Goal: Task Accomplishment & Management: Complete application form

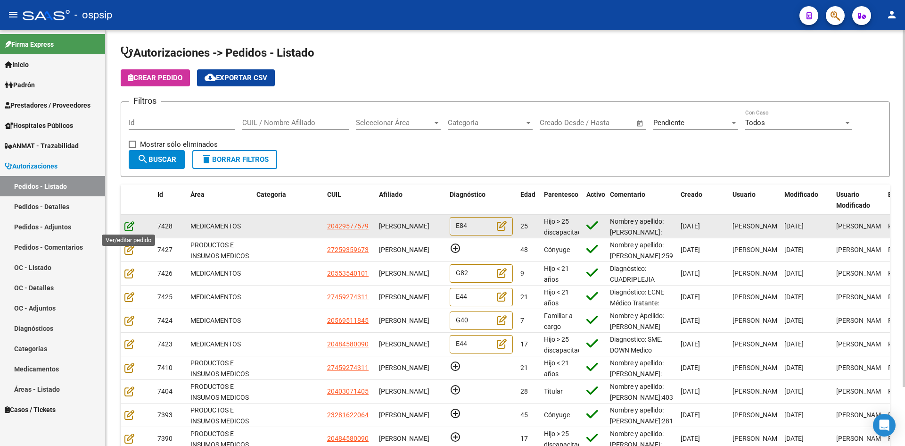
click at [132, 224] on icon at bounding box center [129, 226] width 10 height 10
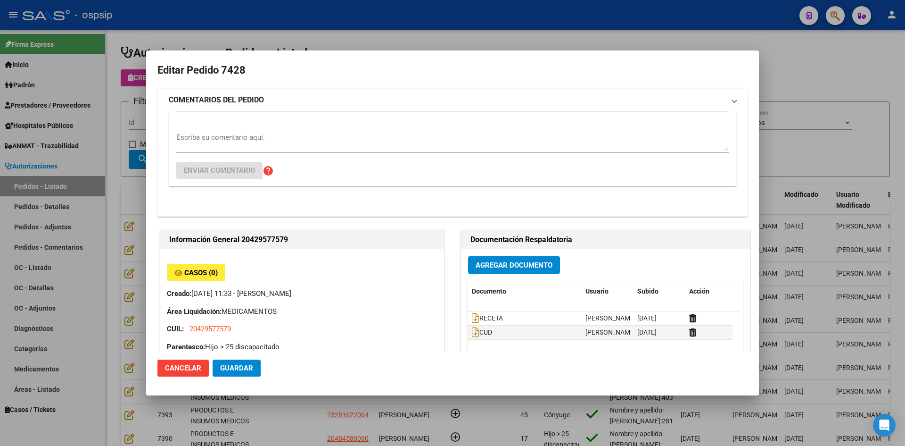
type input "[GEOGRAPHIC_DATA], [GEOGRAPHIC_DATA][PERSON_NAME], [GEOGRAPHIC_DATA] 4733"
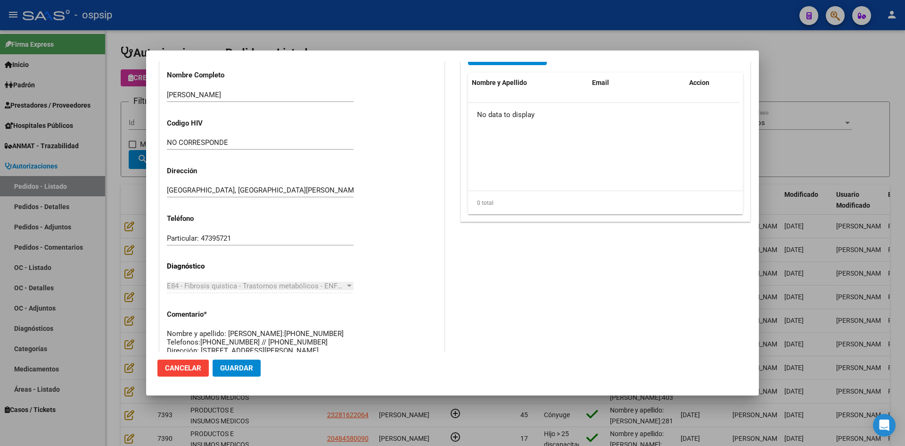
scroll to position [322, 0]
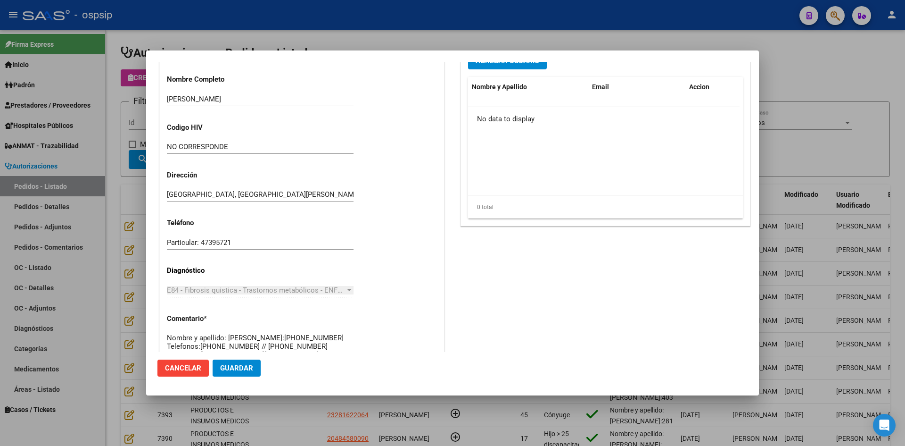
click at [508, 426] on div at bounding box center [452, 223] width 905 height 446
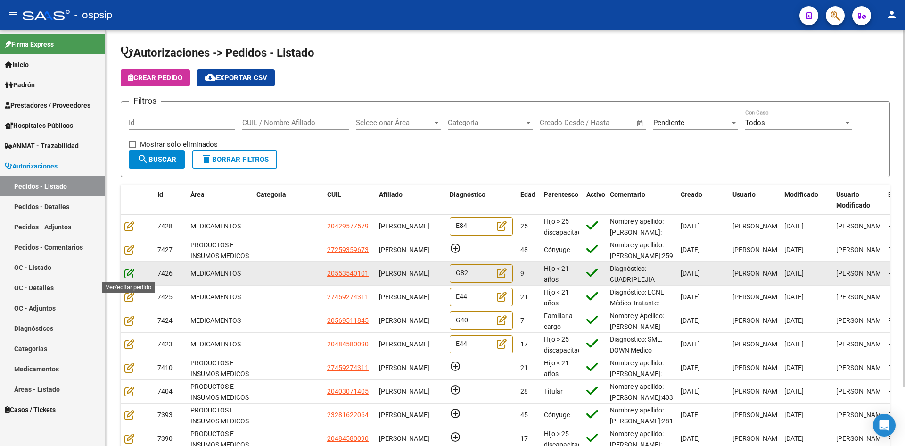
click at [131, 273] on icon at bounding box center [129, 273] width 10 height 10
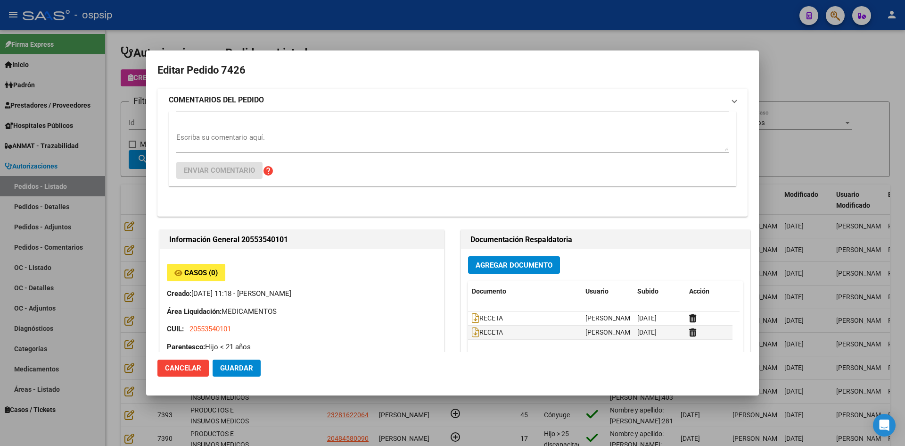
type input "[PERSON_NAME]"
type input "[GEOGRAPHIC_DATA], [GEOGRAPHIC_DATA][PERSON_NAME], [PERSON_NAME] 2666, Departam…"
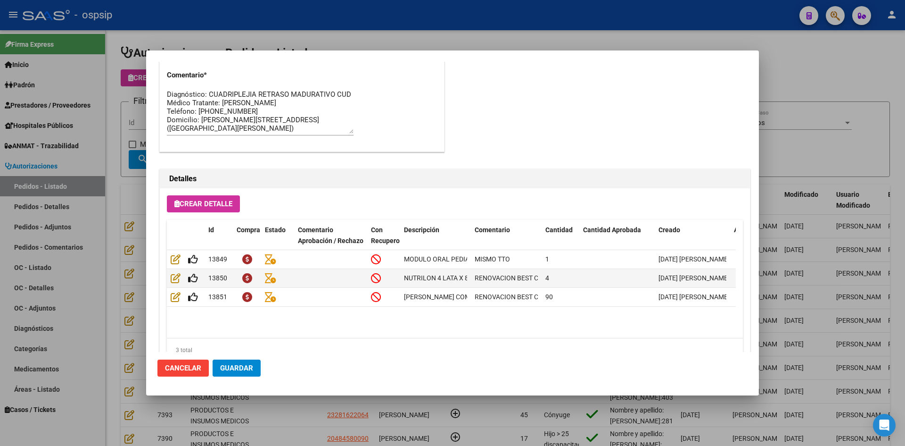
scroll to position [605, 0]
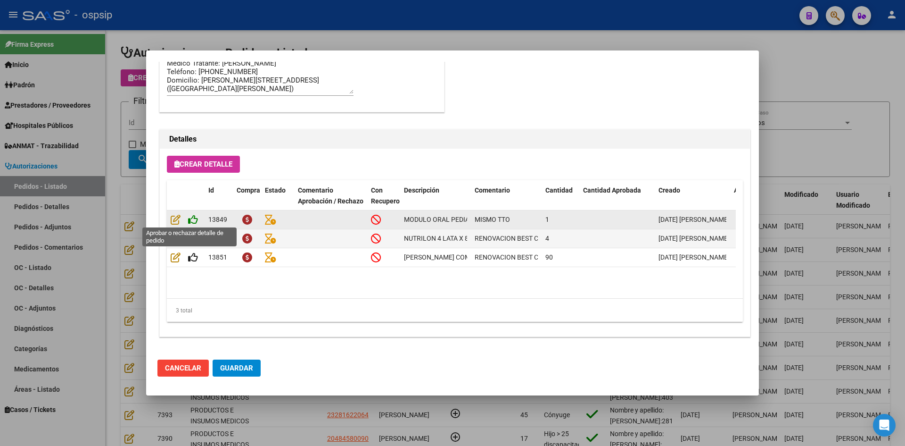
click at [195, 220] on icon at bounding box center [193, 219] width 10 height 10
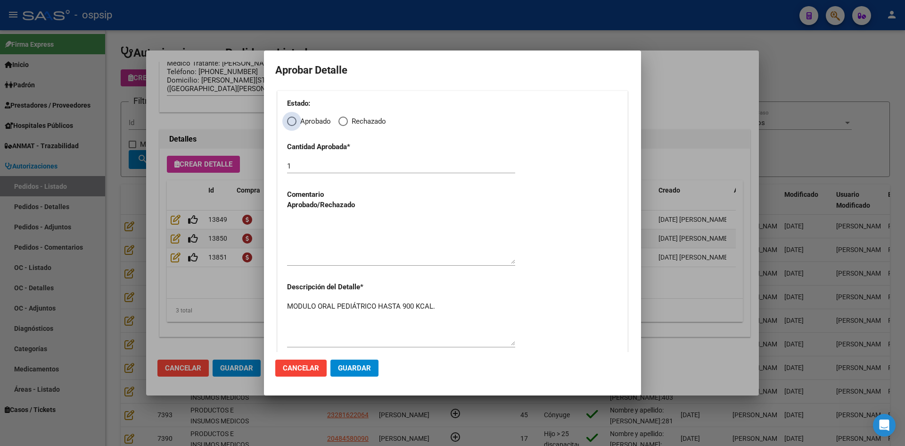
click at [294, 120] on span "Elija una opción" at bounding box center [291, 120] width 9 height 9
click at [294, 120] on input "Aprobado" at bounding box center [291, 120] width 9 height 9
radio input "true"
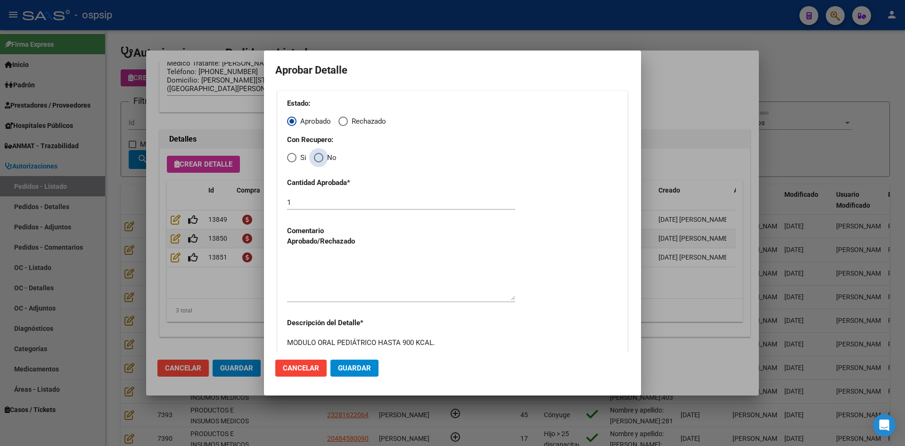
drag, startPoint x: 318, startPoint y: 158, endPoint x: 322, endPoint y: 184, distance: 26.7
click at [318, 158] on span "Elija una opción" at bounding box center [318, 157] width 9 height 9
click at [318, 158] on input "No" at bounding box center [318, 157] width 9 height 9
radio input "true"
click at [359, 283] on textarea at bounding box center [401, 278] width 228 height 44
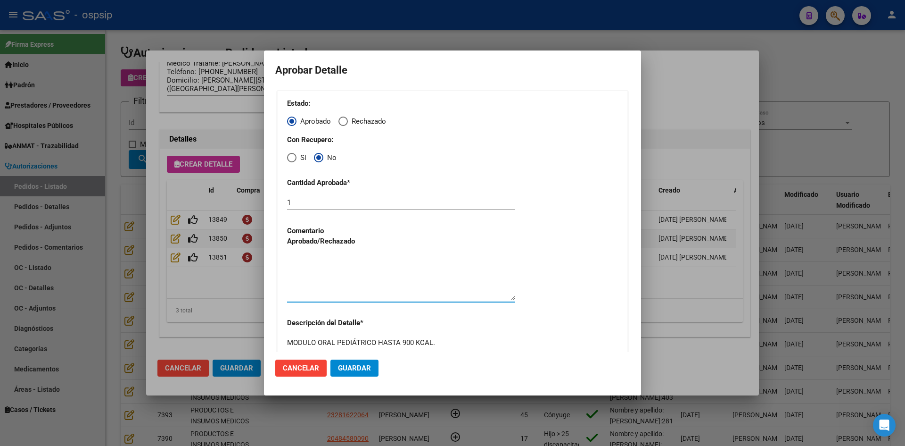
click at [360, 371] on span "Guardar" at bounding box center [354, 368] width 33 height 8
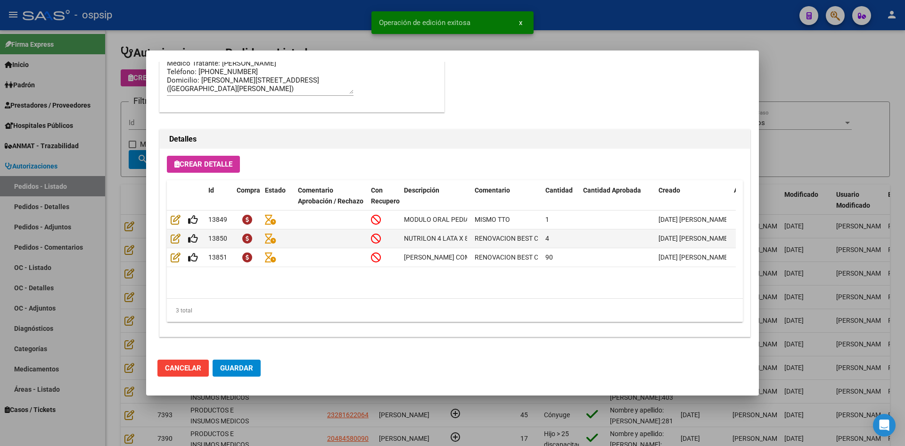
type input "[PERSON_NAME]"
type input "[GEOGRAPHIC_DATA], [GEOGRAPHIC_DATA][PERSON_NAME], [PERSON_NAME] 2666"
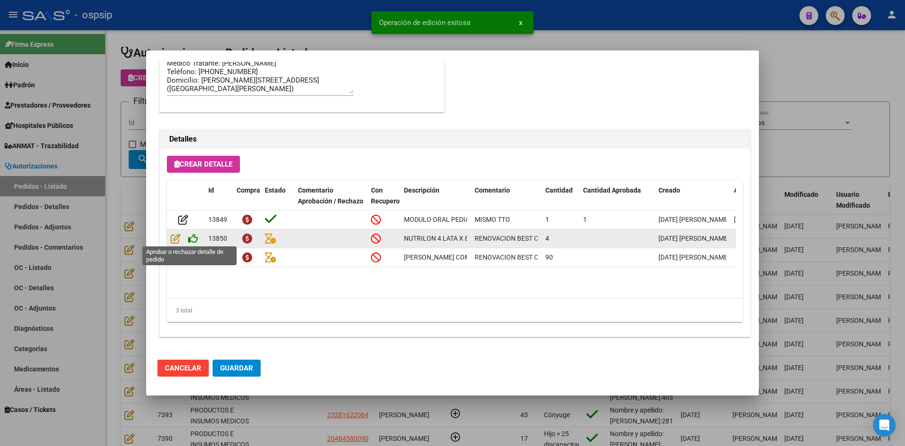
click at [191, 239] on icon at bounding box center [193, 238] width 10 height 10
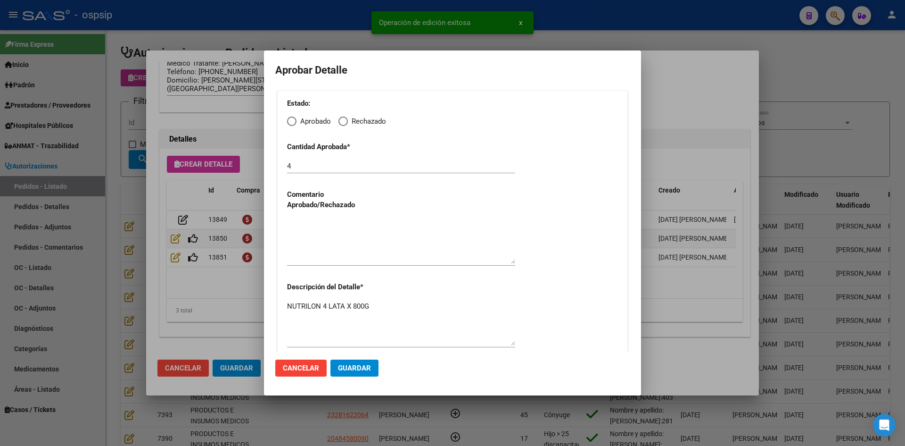
click at [291, 118] on span "Elija una opción" at bounding box center [291, 120] width 9 height 9
click at [291, 118] on input "Aprobado" at bounding box center [291, 120] width 9 height 9
radio input "true"
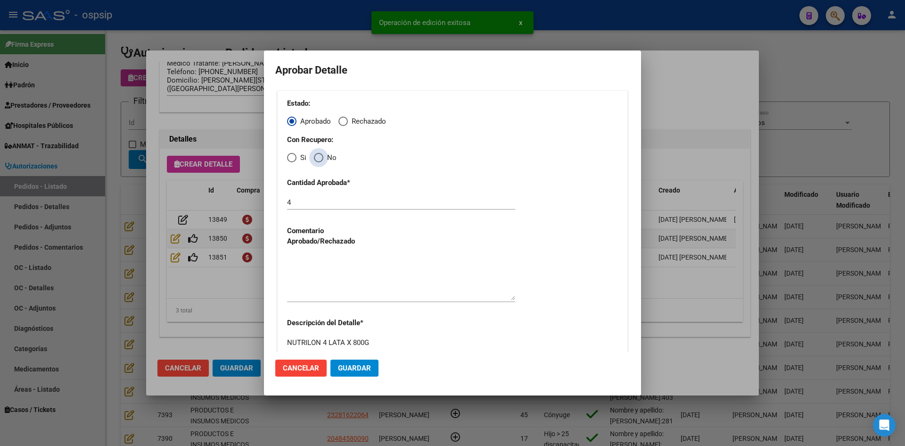
click at [318, 157] on span "Elija una opción" at bounding box center [318, 157] width 9 height 9
click at [318, 157] on input "No" at bounding box center [318, 157] width 9 height 9
radio input "true"
click at [327, 272] on textarea at bounding box center [401, 278] width 228 height 44
click at [347, 369] on span "Guardar" at bounding box center [354, 368] width 33 height 8
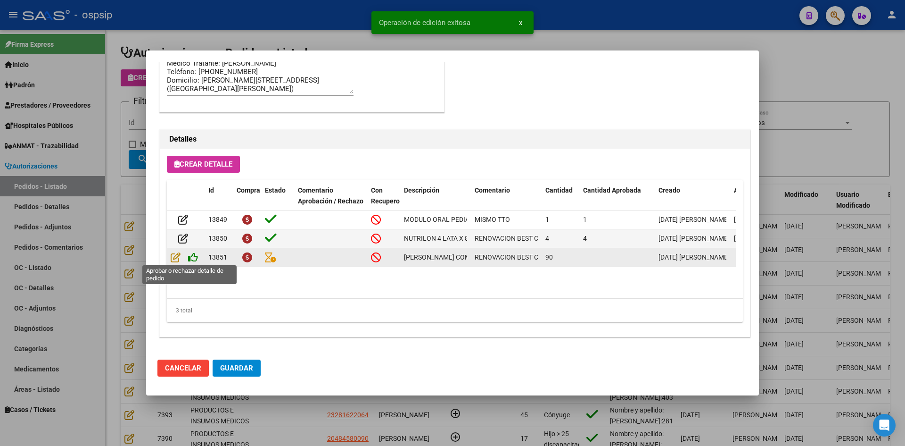
click at [192, 257] on icon at bounding box center [193, 257] width 10 height 10
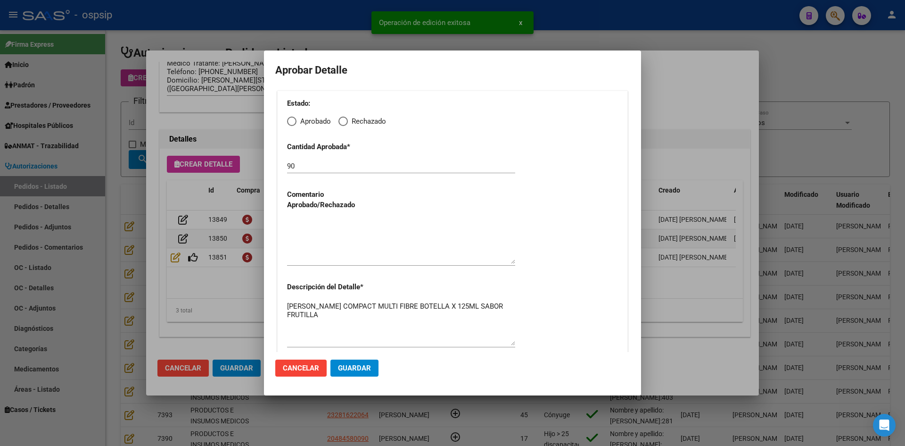
click at [292, 119] on span "Elija una opción" at bounding box center [291, 120] width 9 height 9
click at [292, 119] on input "Aprobado" at bounding box center [291, 120] width 9 height 9
radio input "true"
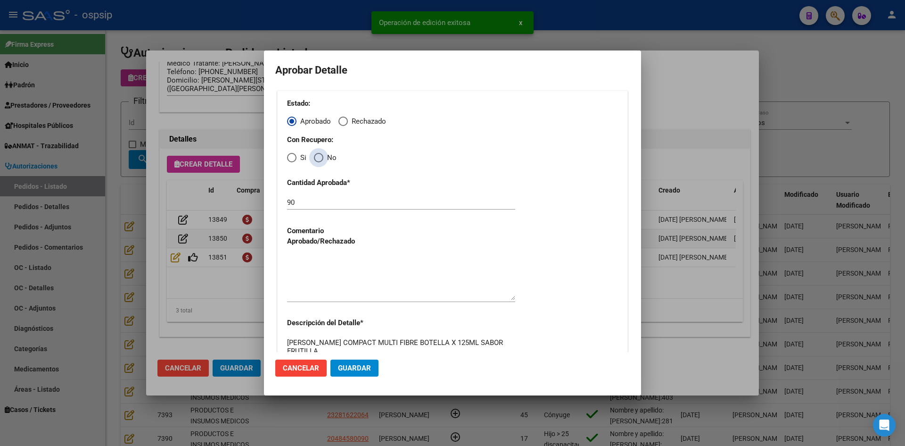
click at [317, 156] on span "Elija una opción" at bounding box center [318, 157] width 9 height 9
click at [317, 156] on input "No" at bounding box center [318, 157] width 9 height 9
radio input "true"
click at [335, 267] on textarea at bounding box center [401, 278] width 228 height 44
click at [347, 371] on span "Guardar" at bounding box center [354, 368] width 33 height 8
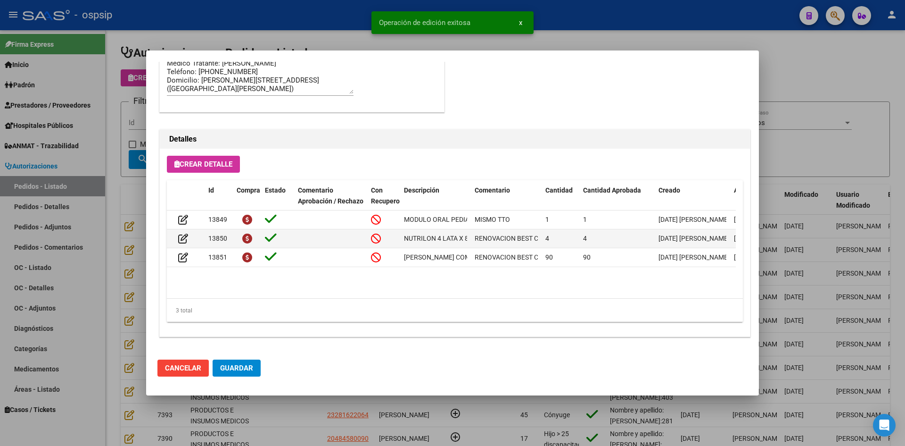
click at [231, 370] on span "Guardar" at bounding box center [236, 368] width 33 height 8
click at [281, 409] on div at bounding box center [452, 223] width 905 height 446
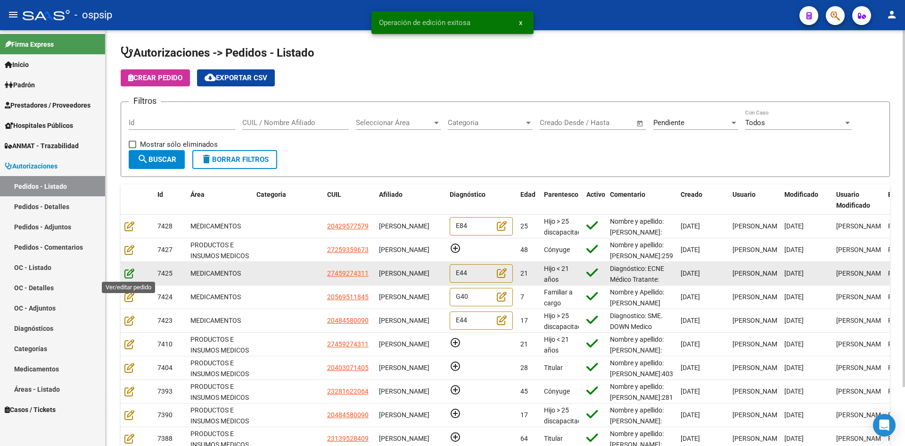
click at [127, 273] on icon at bounding box center [129, 273] width 10 height 10
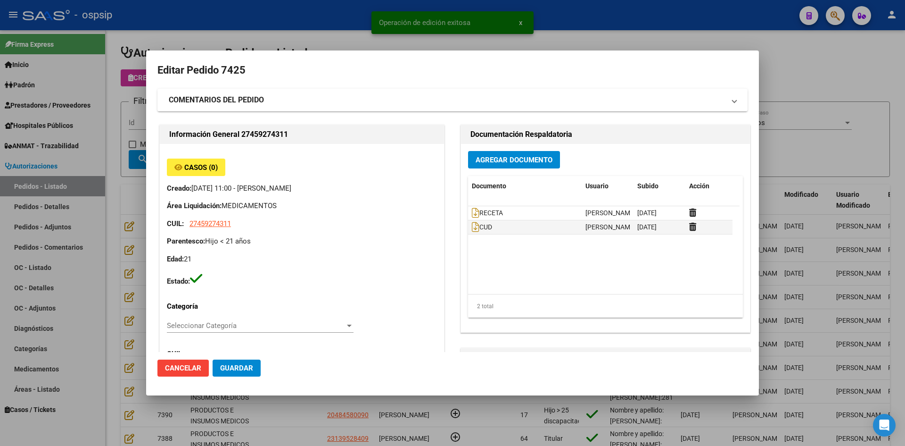
type input "[GEOGRAPHIC_DATA], [PERSON_NAME], [PERSON_NAME] 1534"
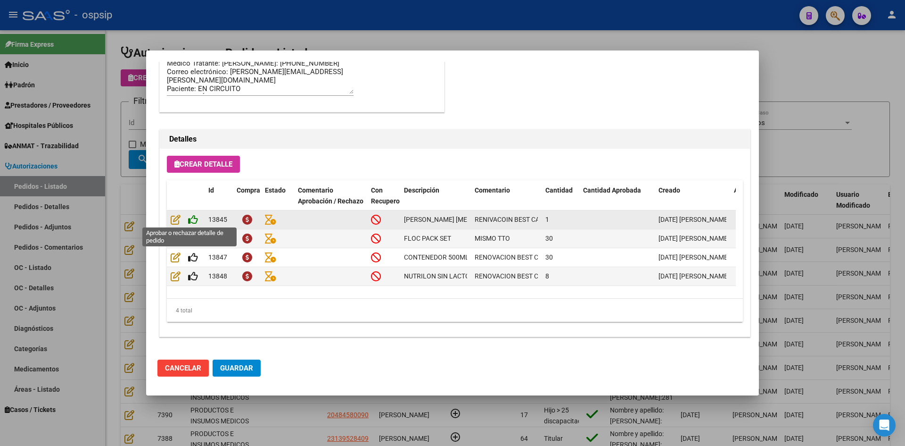
click at [190, 221] on icon at bounding box center [193, 219] width 10 height 10
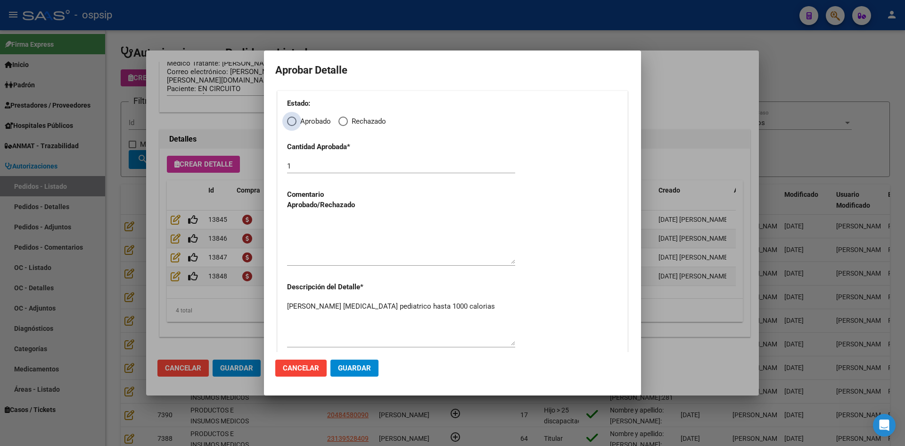
drag, startPoint x: 295, startPoint y: 123, endPoint x: 297, endPoint y: 130, distance: 7.3
click at [295, 125] on span "Elija una opción" at bounding box center [291, 120] width 9 height 9
click at [295, 125] on input "Aprobado" at bounding box center [291, 120] width 9 height 9
radio input "true"
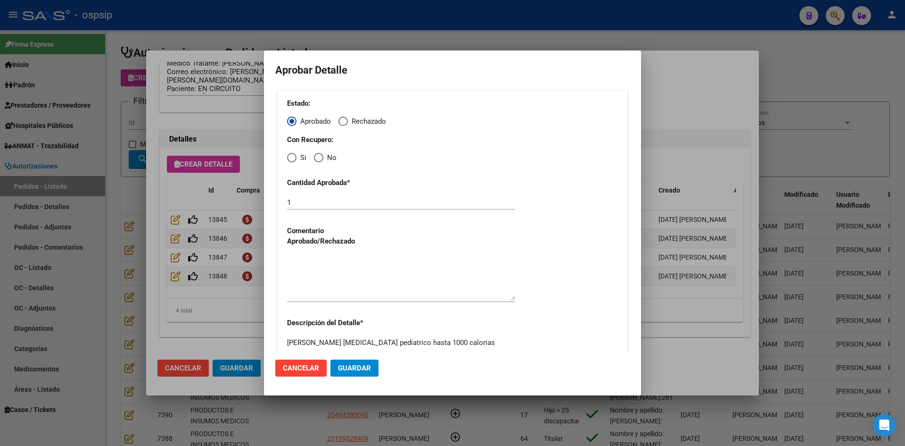
click at [323, 156] on span "No" at bounding box center [329, 157] width 13 height 11
click at [323, 156] on input "No" at bounding box center [318, 157] width 9 height 9
radio input "true"
click at [348, 272] on textarea at bounding box center [401, 278] width 228 height 44
click at [362, 369] on span "Guardar" at bounding box center [354, 368] width 33 height 8
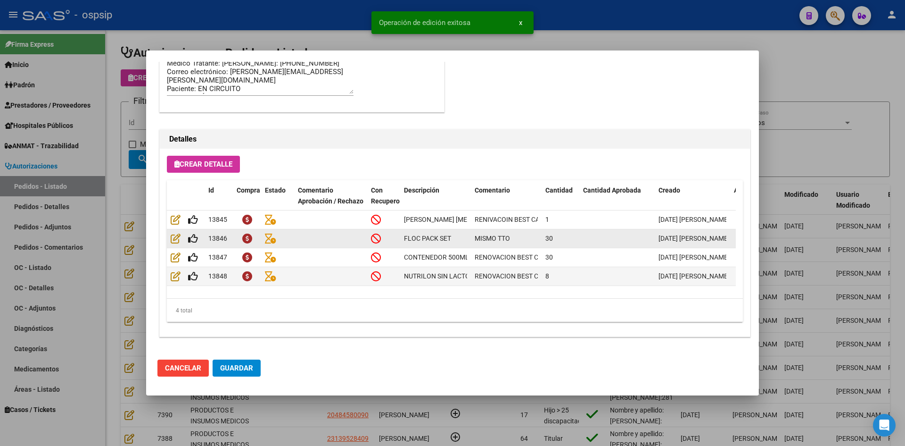
type input "[GEOGRAPHIC_DATA], [PERSON_NAME], [PERSON_NAME] 1534"
click at [193, 240] on icon at bounding box center [193, 238] width 10 height 10
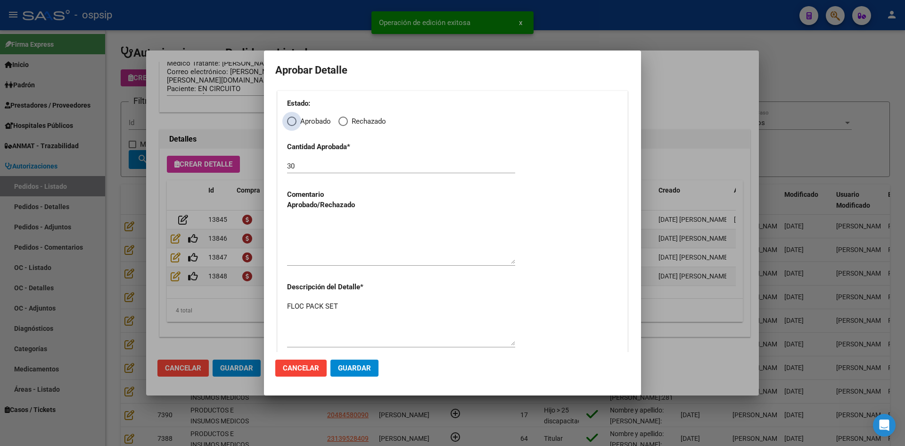
drag, startPoint x: 294, startPoint y: 119, endPoint x: 303, endPoint y: 129, distance: 13.0
click at [295, 120] on span "Elija una opción" at bounding box center [291, 120] width 9 height 9
click at [295, 120] on input "Aprobado" at bounding box center [291, 120] width 9 height 9
radio input "true"
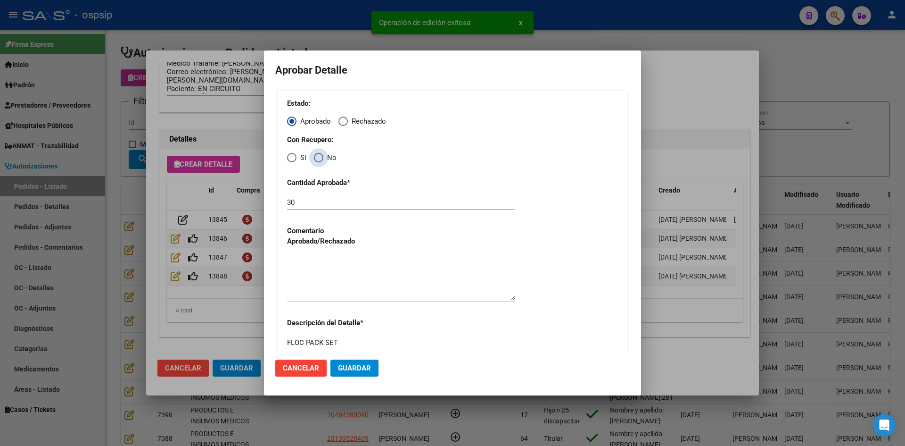
drag, startPoint x: 316, startPoint y: 158, endPoint x: 323, endPoint y: 180, distance: 22.5
click at [317, 158] on span "Elija una opción" at bounding box center [318, 157] width 9 height 9
click at [317, 158] on input "No" at bounding box center [318, 157] width 9 height 9
radio input "true"
click at [339, 278] on textarea at bounding box center [401, 278] width 228 height 44
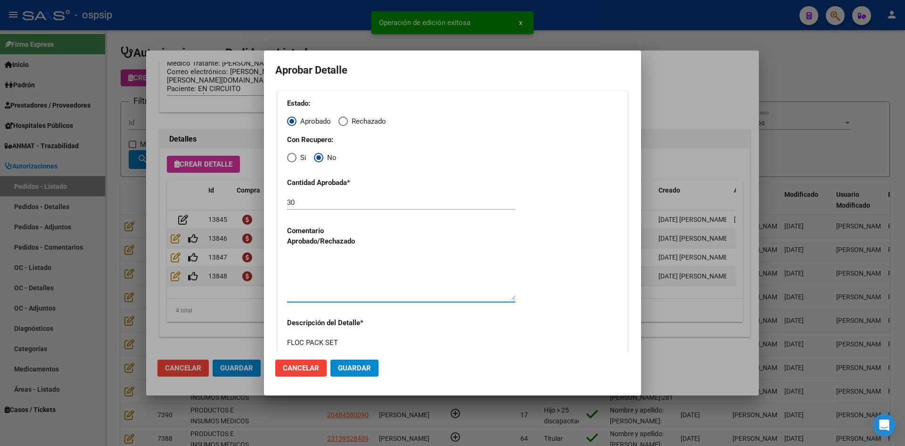
click at [356, 373] on button "Guardar" at bounding box center [355, 367] width 48 height 17
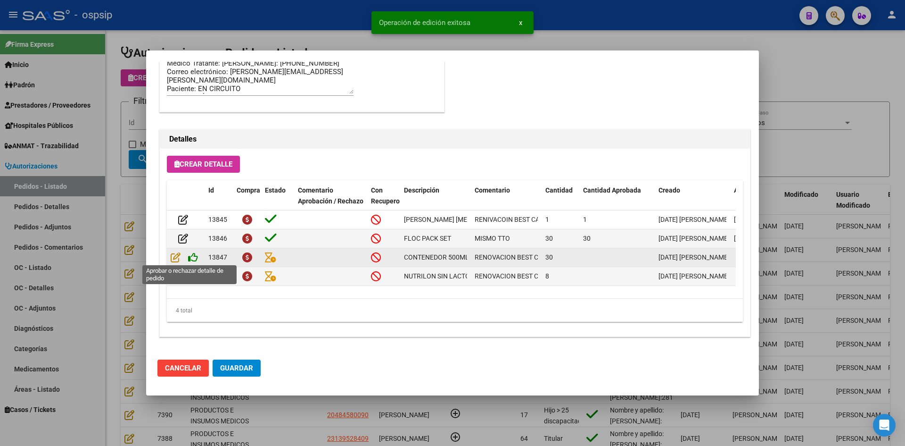
click at [192, 254] on icon at bounding box center [193, 257] width 10 height 10
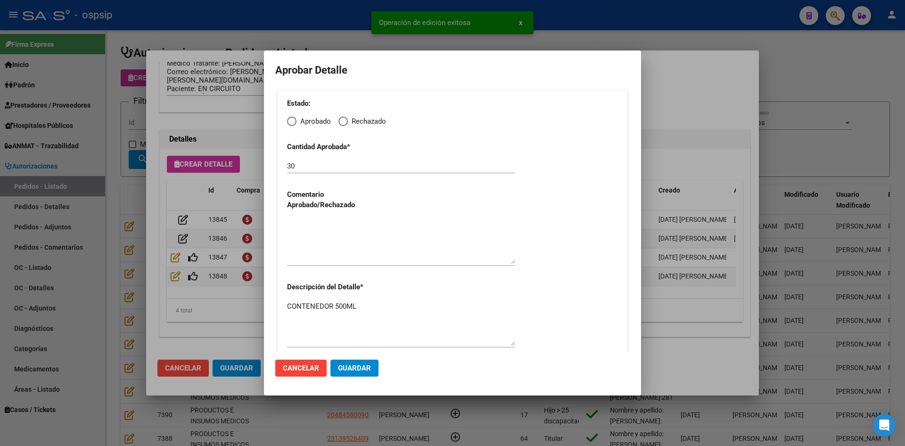
click at [289, 121] on span "Elija una opción" at bounding box center [291, 120] width 9 height 9
click at [289, 121] on input "Aprobado" at bounding box center [291, 120] width 9 height 9
radio input "true"
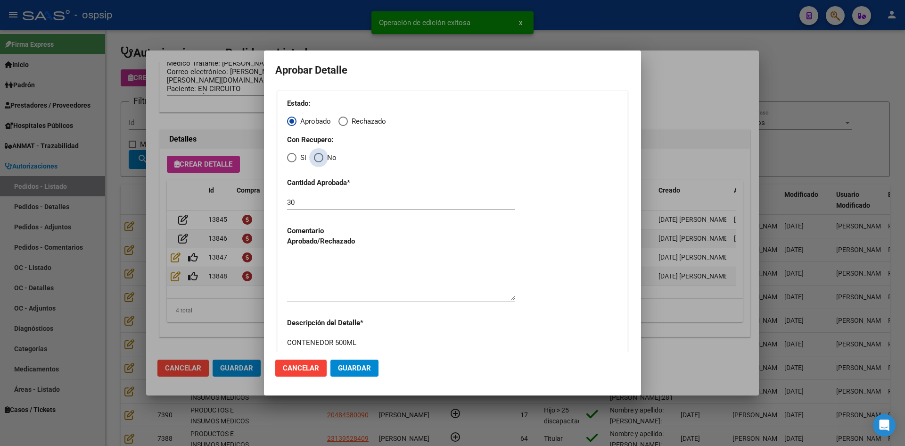
drag, startPoint x: 317, startPoint y: 157, endPoint x: 317, endPoint y: 163, distance: 6.1
click at [317, 157] on span "Elija una opción" at bounding box center [318, 157] width 9 height 9
click at [317, 157] on input "No" at bounding box center [318, 157] width 9 height 9
radio input "true"
click at [332, 270] on textarea at bounding box center [401, 278] width 228 height 44
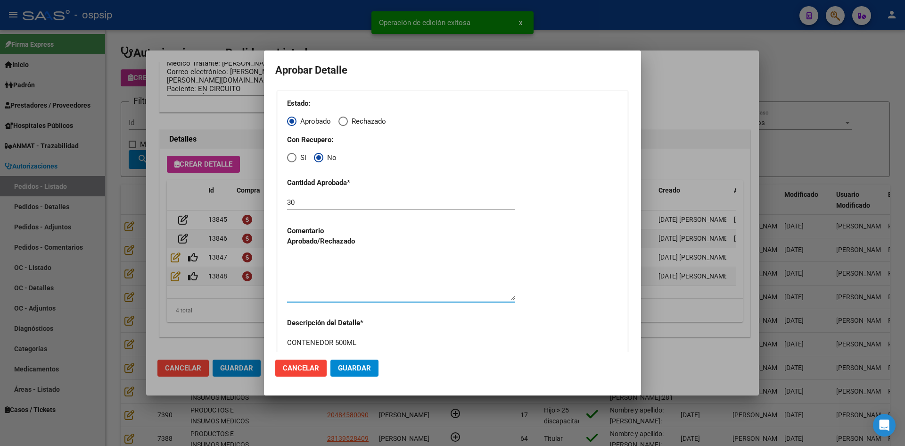
click at [346, 369] on span "Guardar" at bounding box center [354, 368] width 33 height 8
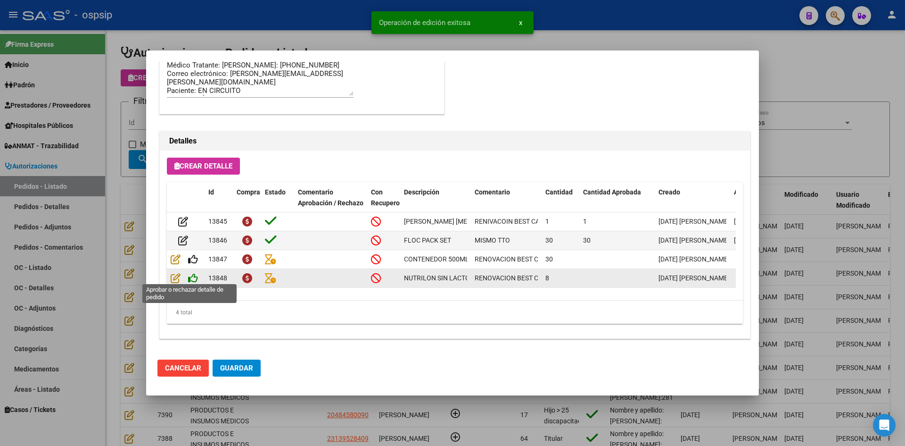
click at [189, 274] on icon at bounding box center [193, 278] width 10 height 10
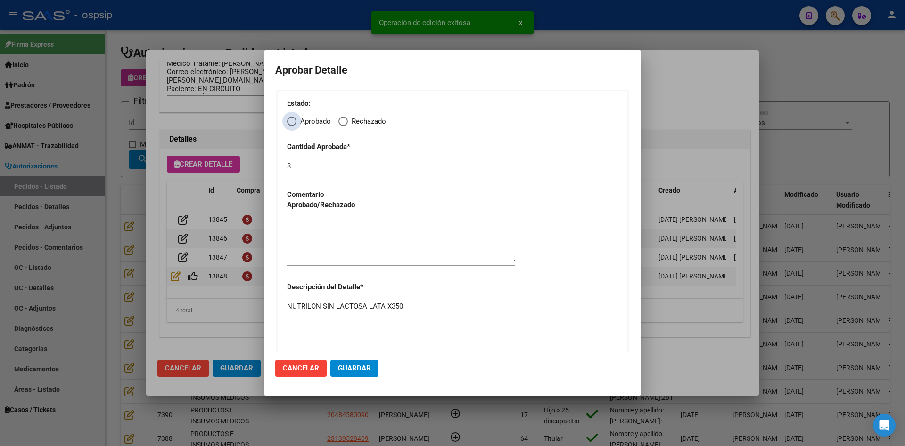
click at [292, 119] on span "Elija una opción" at bounding box center [291, 120] width 9 height 9
click at [292, 119] on input "Aprobado" at bounding box center [291, 120] width 9 height 9
radio input "true"
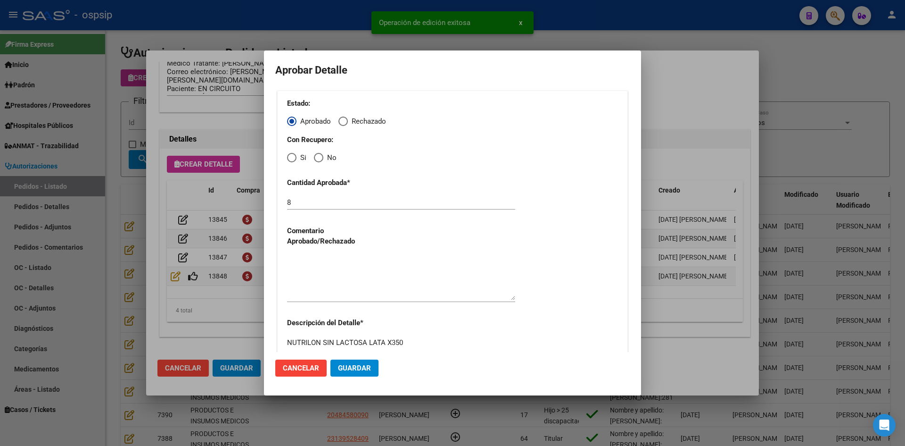
click at [319, 159] on span "Elija una opción" at bounding box center [318, 157] width 9 height 9
click at [319, 159] on input "No" at bounding box center [318, 157] width 9 height 9
radio input "true"
click at [333, 269] on textarea at bounding box center [401, 278] width 228 height 44
click at [359, 371] on span "Guardar" at bounding box center [354, 368] width 33 height 8
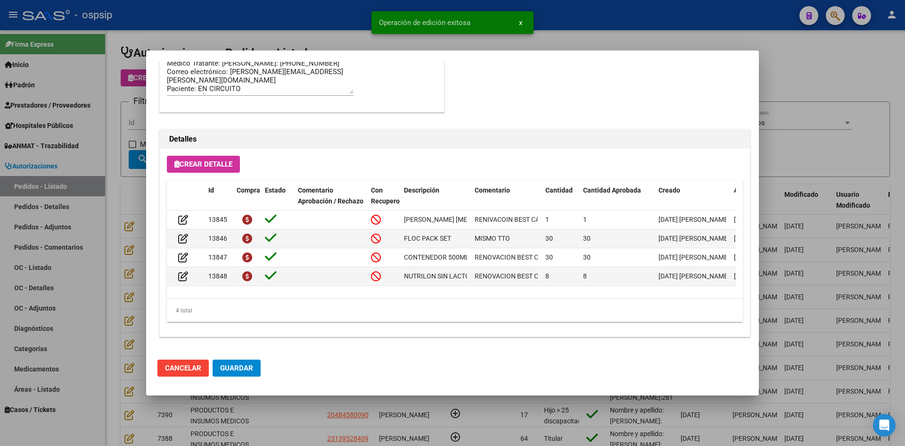
click at [237, 369] on span "Guardar" at bounding box center [236, 368] width 33 height 8
click at [289, 417] on div at bounding box center [452, 223] width 905 height 446
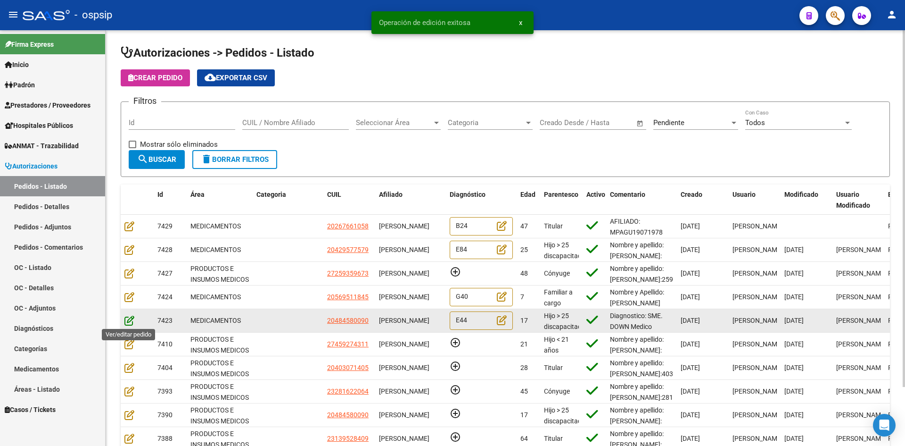
click at [127, 321] on icon at bounding box center [129, 320] width 10 height 10
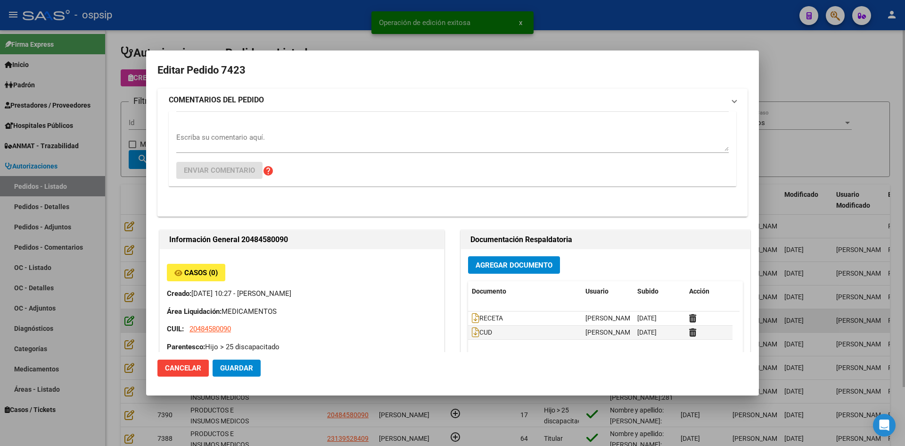
type input "[GEOGRAPHIC_DATA], [GEOGRAPHIC_DATA], [PERSON_NAME] 836"
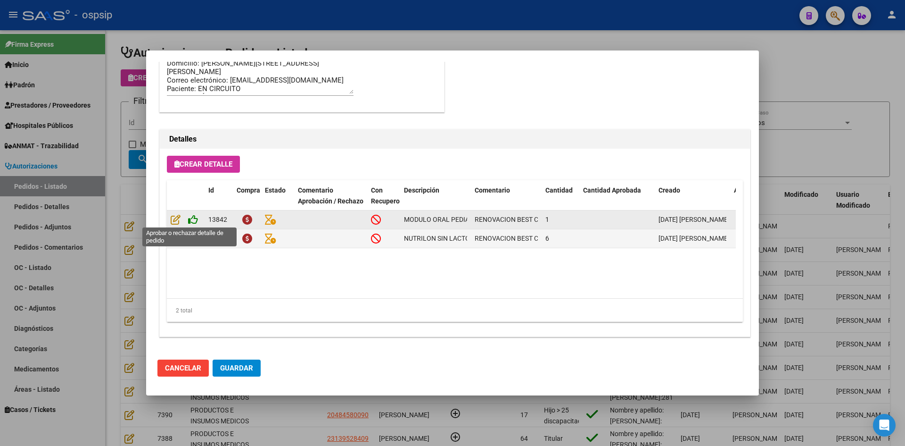
click at [192, 218] on icon at bounding box center [193, 219] width 10 height 10
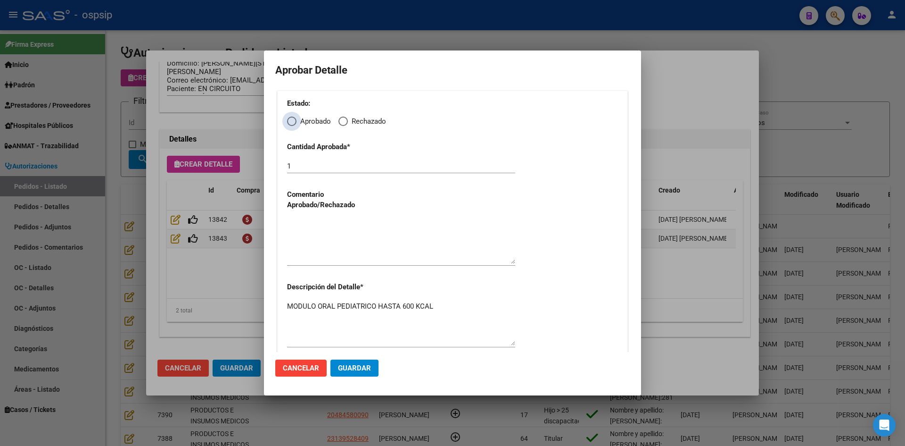
click at [294, 121] on span "Elija una opción" at bounding box center [291, 120] width 9 height 9
click at [294, 121] on input "Aprobado" at bounding box center [291, 120] width 9 height 9
radio input "true"
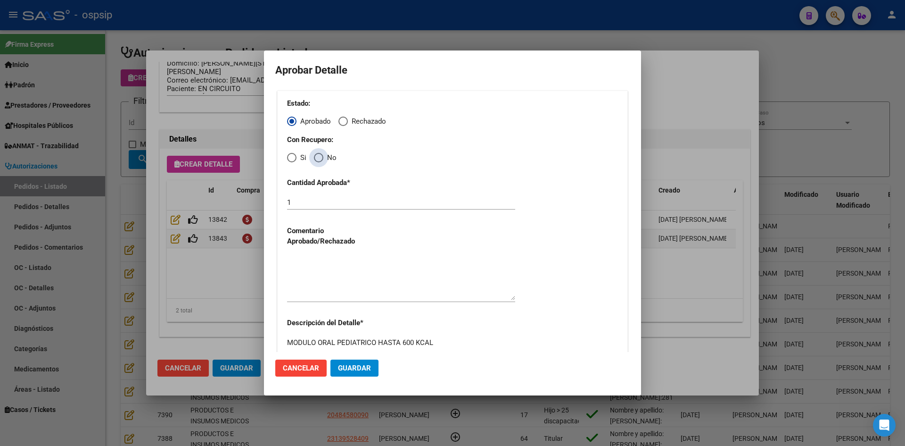
click at [315, 157] on span "Elija una opción" at bounding box center [318, 157] width 9 height 9
click at [315, 157] on input "No" at bounding box center [318, 157] width 9 height 9
radio input "true"
click at [350, 277] on textarea at bounding box center [401, 278] width 228 height 44
click at [353, 365] on span "Guardar" at bounding box center [354, 368] width 33 height 8
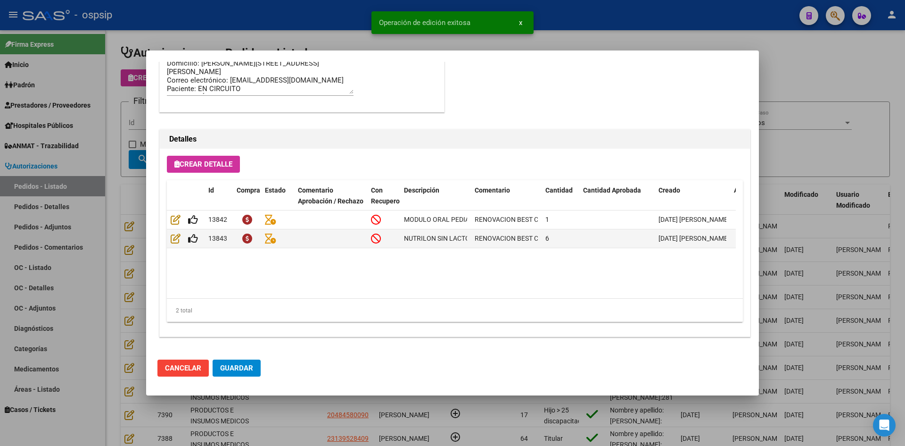
type input "[GEOGRAPHIC_DATA], [GEOGRAPHIC_DATA], [PERSON_NAME] 836"
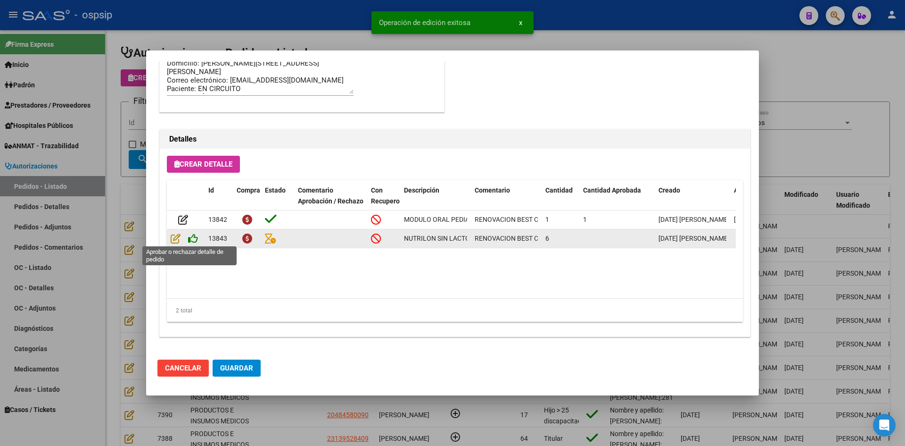
click at [192, 238] on icon at bounding box center [193, 238] width 10 height 10
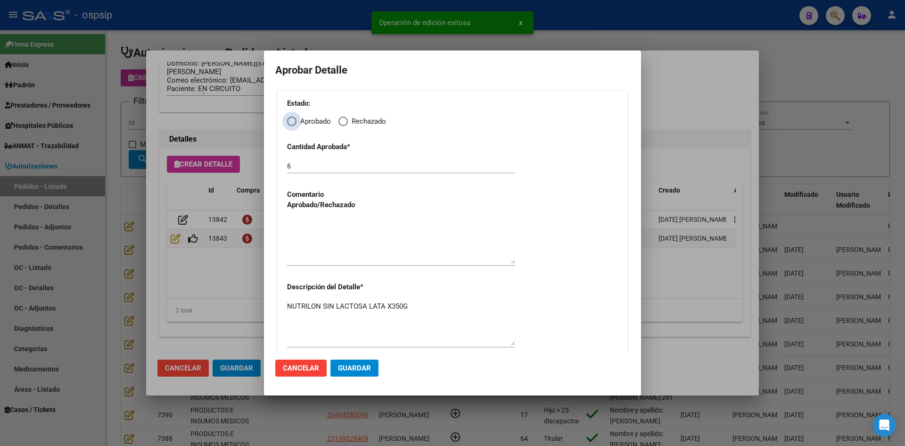
drag, startPoint x: 291, startPoint y: 123, endPoint x: 296, endPoint y: 132, distance: 10.1
click at [294, 125] on span "Elija una opción" at bounding box center [291, 120] width 9 height 9
click at [294, 125] on input "Aprobado" at bounding box center [291, 120] width 9 height 9
radio input "true"
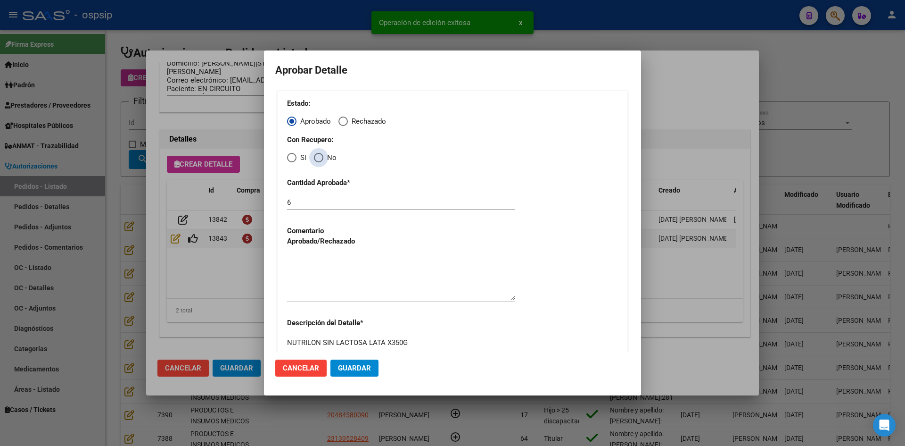
drag, startPoint x: 317, startPoint y: 159, endPoint x: 322, endPoint y: 187, distance: 28.3
click at [318, 159] on span "Elija una opción" at bounding box center [318, 157] width 9 height 9
click at [318, 159] on input "No" at bounding box center [318, 157] width 9 height 9
radio input "true"
drag, startPoint x: 332, startPoint y: 272, endPoint x: 339, endPoint y: 297, distance: 25.8
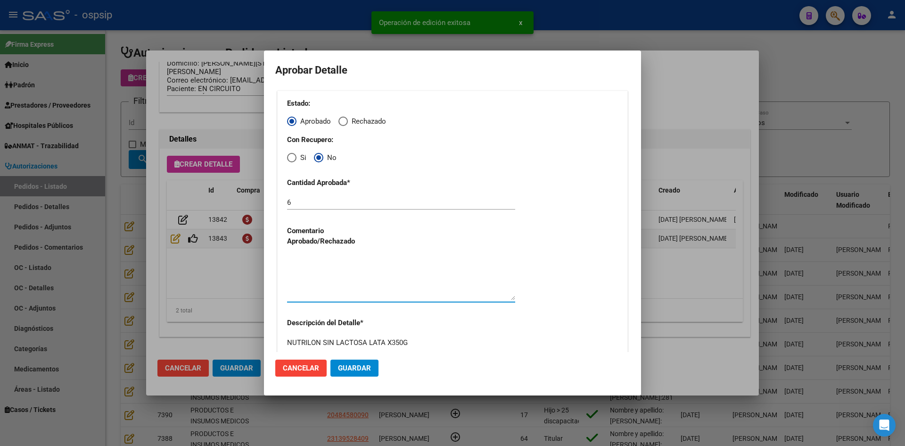
click at [333, 276] on textarea at bounding box center [401, 278] width 228 height 44
drag, startPoint x: 352, startPoint y: 369, endPoint x: 334, endPoint y: 373, distance: 18.3
click at [352, 370] on span "Guardar" at bounding box center [354, 368] width 33 height 8
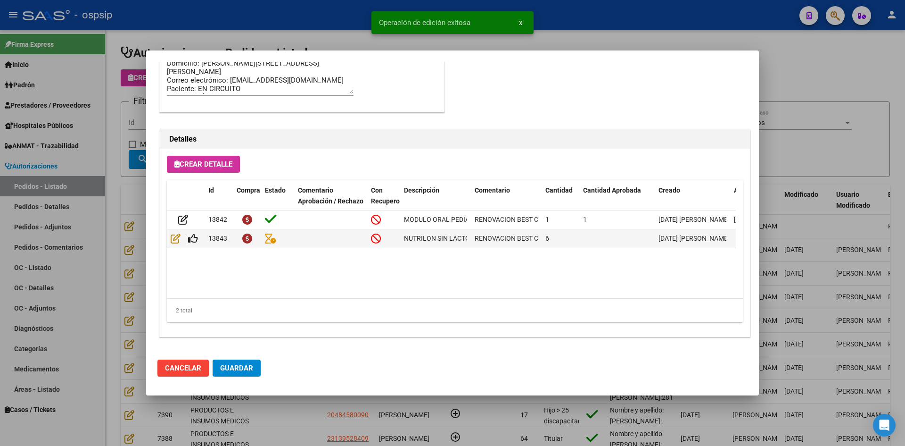
drag, startPoint x: 239, startPoint y: 362, endPoint x: 242, endPoint y: 368, distance: 6.3
click at [240, 363] on button "Guardar" at bounding box center [237, 367] width 48 height 17
click at [290, 412] on div at bounding box center [452, 223] width 905 height 446
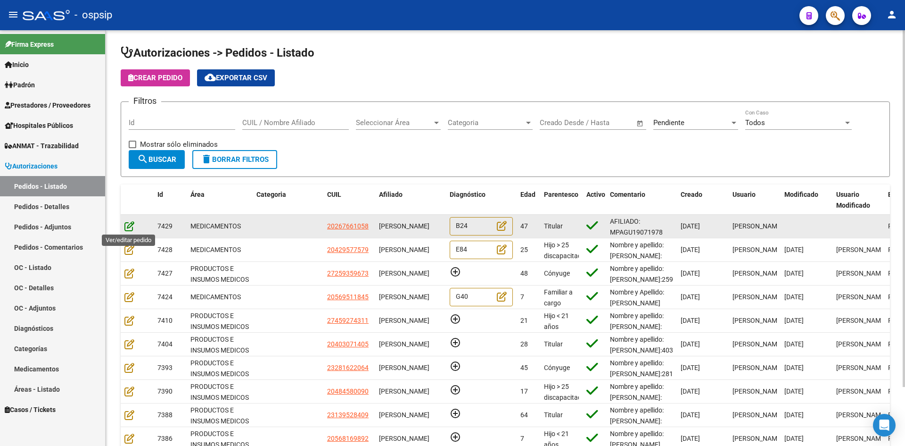
click at [125, 224] on icon at bounding box center [129, 226] width 10 height 10
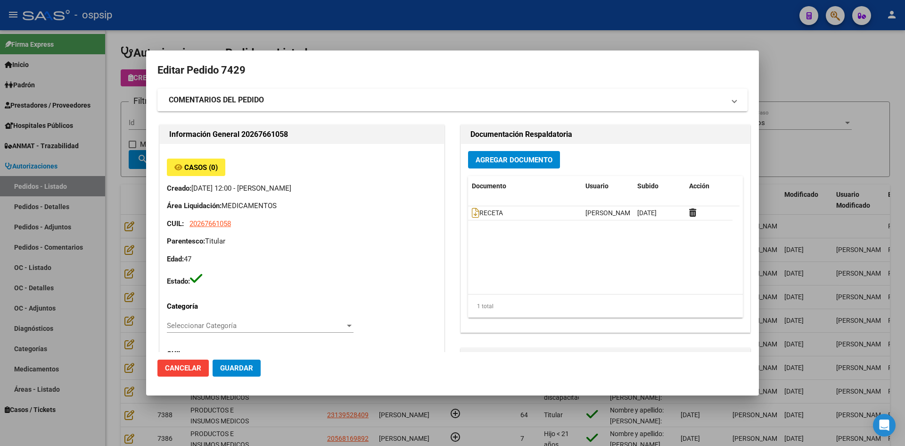
type input "[GEOGRAPHIC_DATA], [PERSON_NAME] SUR, [STREET_ADDRESS], Departamento: Q"
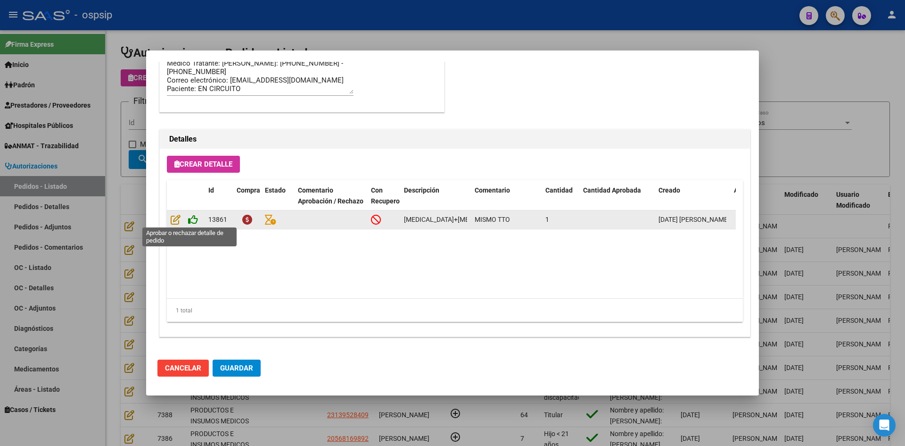
click at [192, 217] on icon at bounding box center [193, 219] width 10 height 10
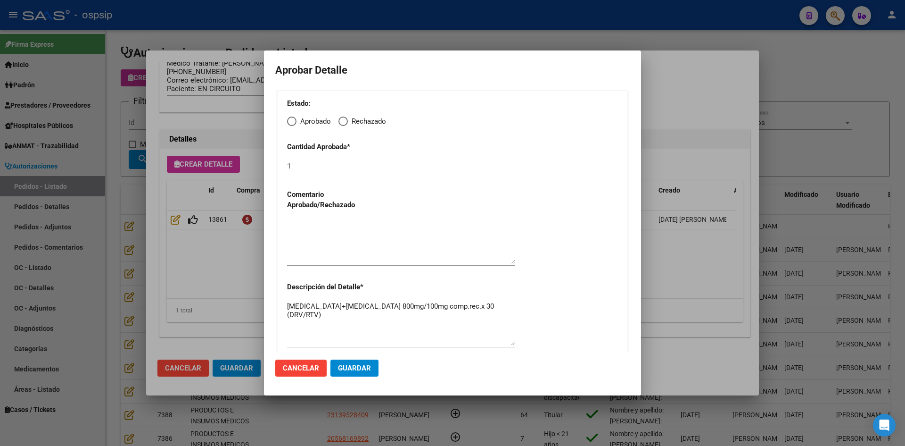
click at [295, 117] on span "Elija una opción" at bounding box center [291, 120] width 9 height 9
click at [295, 117] on input "Aprobado" at bounding box center [291, 120] width 9 height 9
radio input "true"
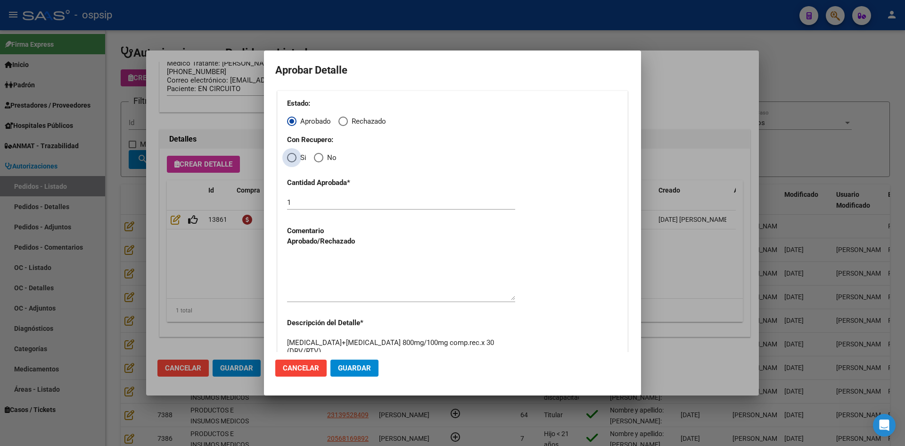
click at [293, 159] on span "Elija una opción" at bounding box center [291, 157] width 9 height 9
click at [293, 159] on input "Si" at bounding box center [291, 157] width 9 height 9
radio input "true"
drag, startPoint x: 312, startPoint y: 266, endPoint x: 322, endPoint y: 288, distance: 23.7
click at [315, 273] on textarea at bounding box center [401, 278] width 228 height 44
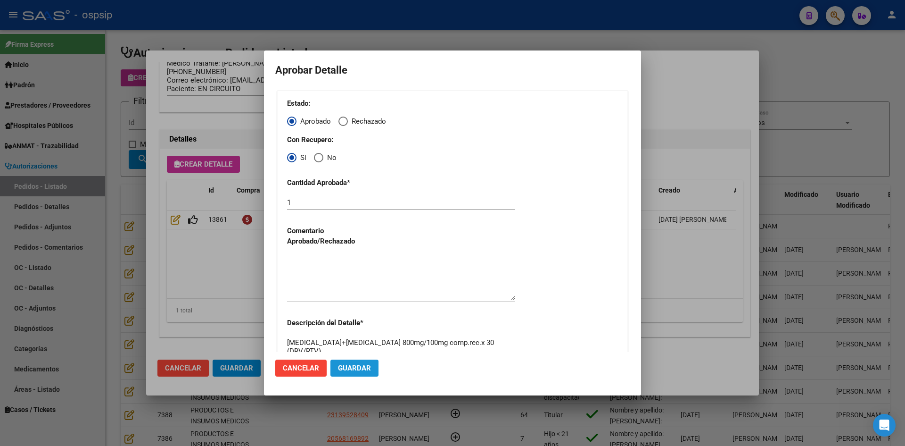
drag, startPoint x: 350, startPoint y: 369, endPoint x: 315, endPoint y: 373, distance: 35.7
click at [350, 369] on span "Guardar" at bounding box center [354, 368] width 33 height 8
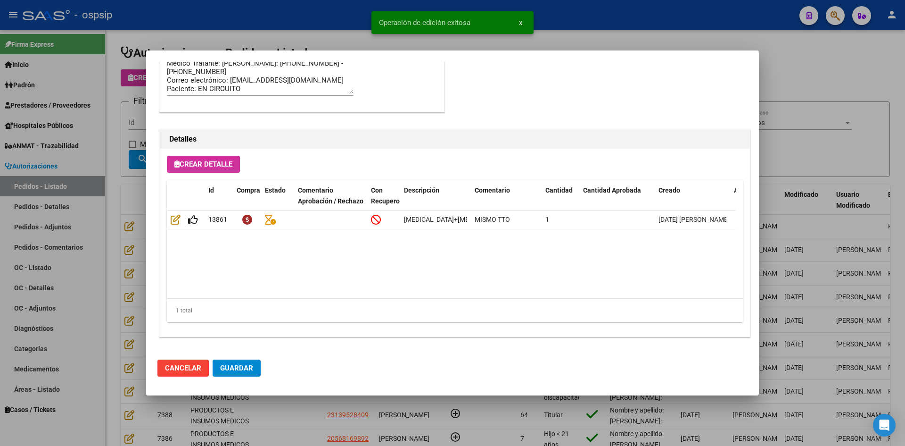
click at [240, 371] on span "Guardar" at bounding box center [236, 368] width 33 height 8
type input "[GEOGRAPHIC_DATA], [PERSON_NAME][GEOGRAPHIC_DATA], [GEOGRAPHIC_DATA] 3076"
click at [273, 417] on div at bounding box center [452, 223] width 905 height 446
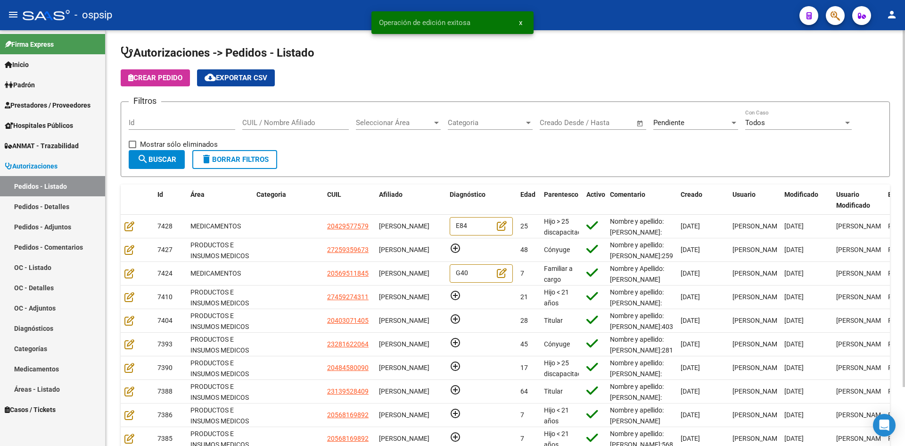
click at [414, 125] on span "Seleccionar Área" at bounding box center [394, 122] width 76 height 8
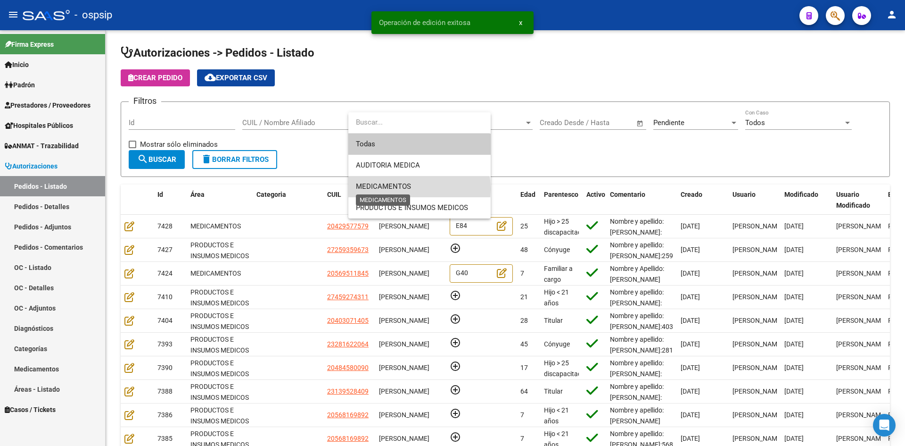
click at [405, 189] on span "MEDICAMENTOS" at bounding box center [383, 186] width 55 height 8
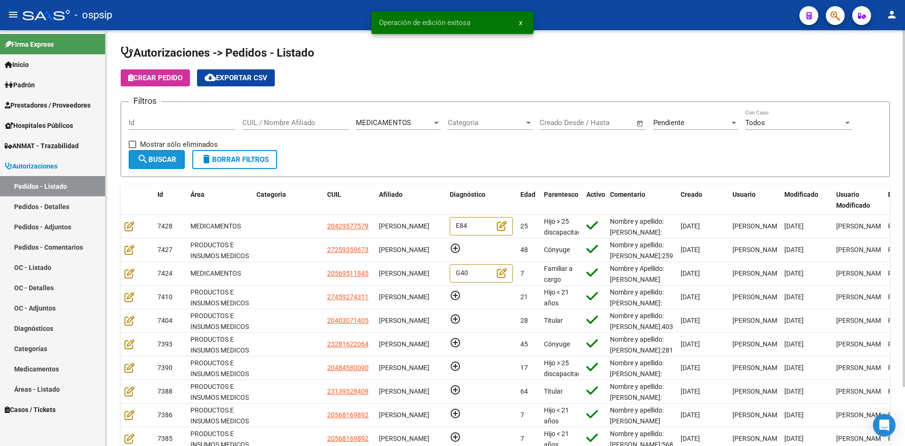
click at [162, 159] on span "search Buscar" at bounding box center [156, 159] width 39 height 8
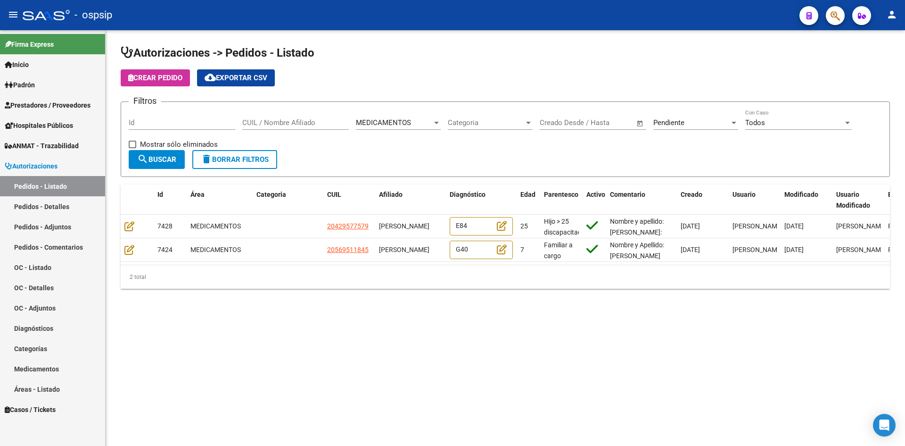
click at [62, 210] on link "Pedidos - Detalles" at bounding box center [52, 206] width 105 height 20
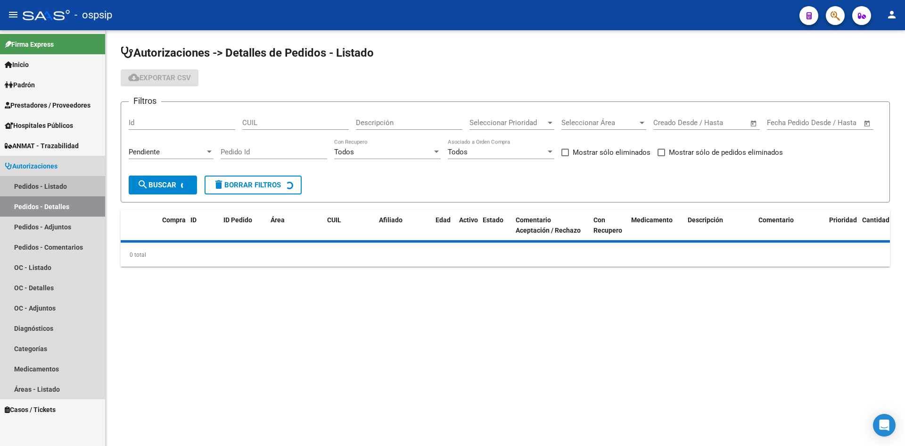
click at [53, 188] on link "Pedidos - Listado" at bounding box center [52, 186] width 105 height 20
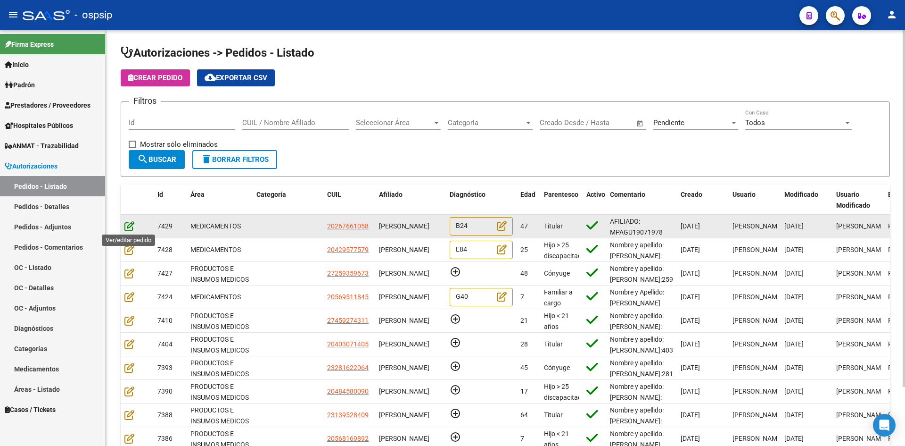
click at [127, 227] on icon at bounding box center [129, 226] width 10 height 10
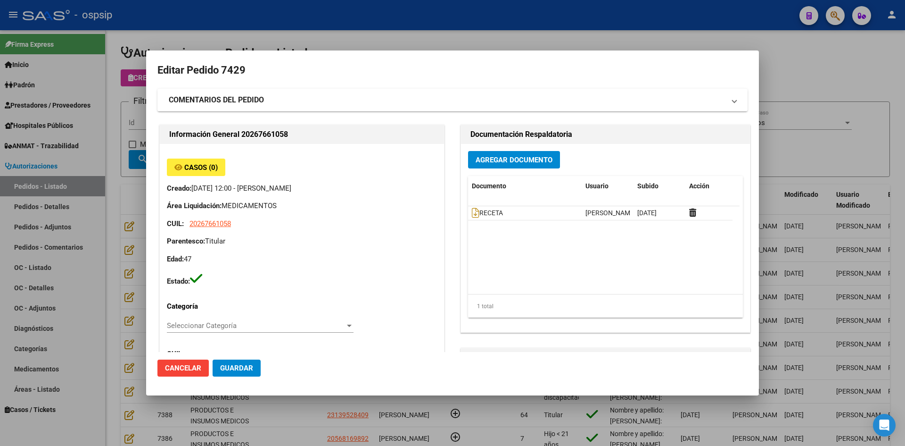
type input "[GEOGRAPHIC_DATA], [PERSON_NAME] SUR, [STREET_ADDRESS], Departamento: Q"
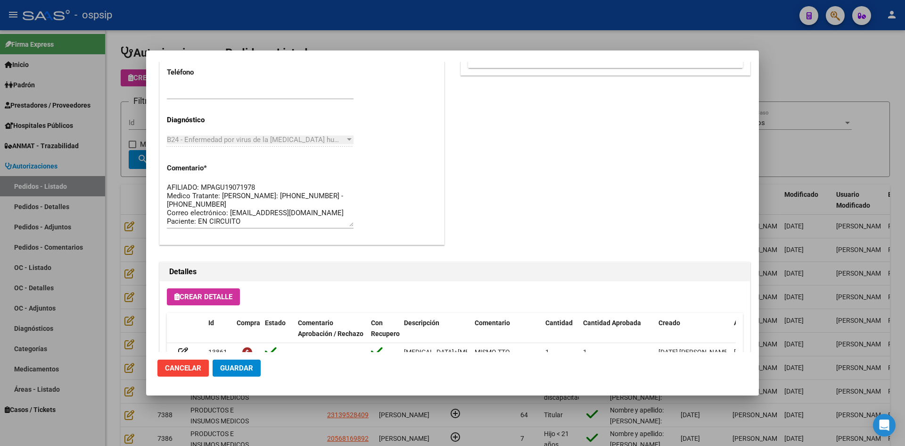
scroll to position [605, 0]
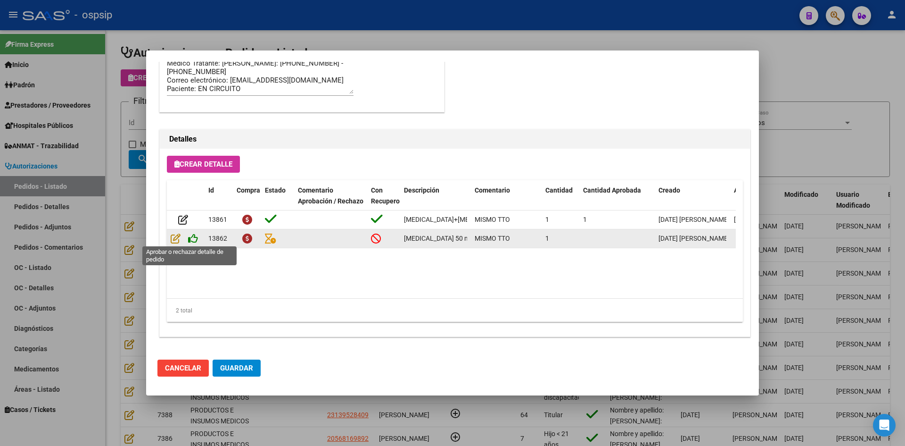
click at [194, 236] on icon at bounding box center [193, 238] width 10 height 10
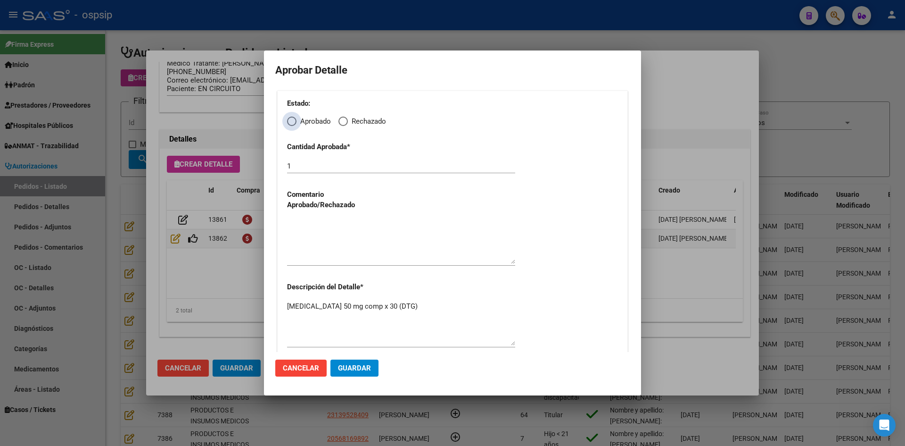
click at [290, 120] on span "Elija una opción" at bounding box center [291, 120] width 9 height 9
click at [290, 120] on input "Aprobado" at bounding box center [291, 120] width 9 height 9
radio input "true"
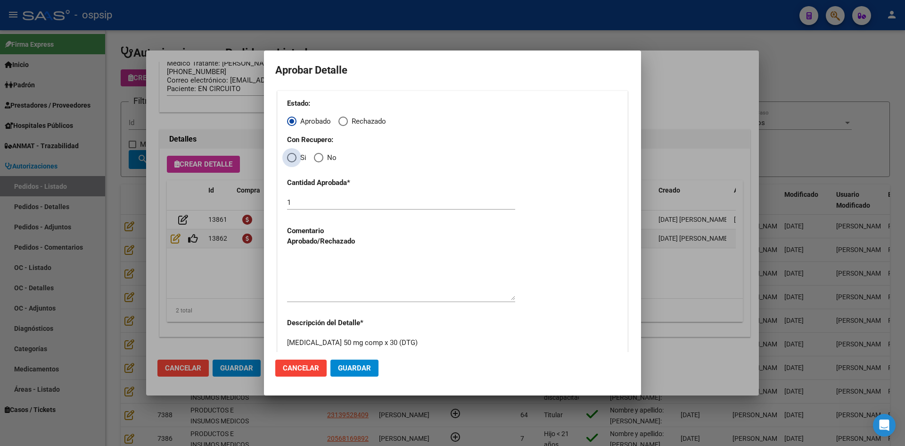
drag, startPoint x: 290, startPoint y: 156, endPoint x: 298, endPoint y: 196, distance: 40.5
click at [290, 157] on span "Elija una opción" at bounding box center [291, 157] width 9 height 9
click at [290, 157] on input "Si" at bounding box center [291, 157] width 9 height 9
radio input "true"
click at [327, 273] on textarea at bounding box center [401, 278] width 228 height 44
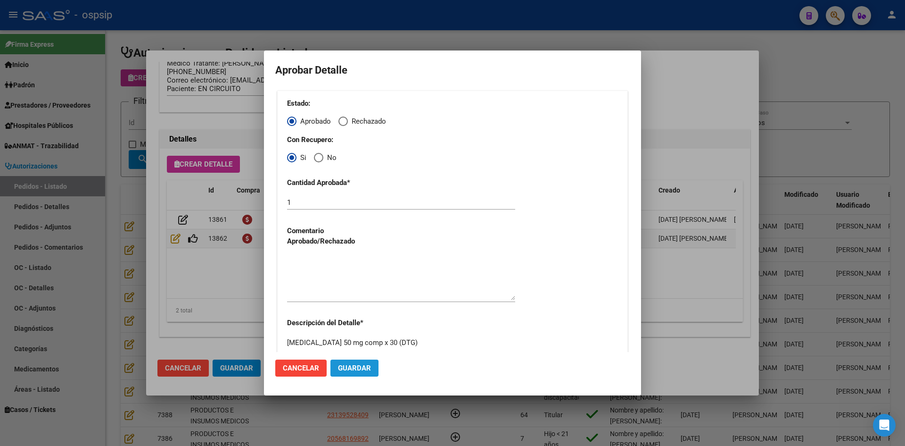
click at [362, 364] on span "Guardar" at bounding box center [354, 368] width 33 height 8
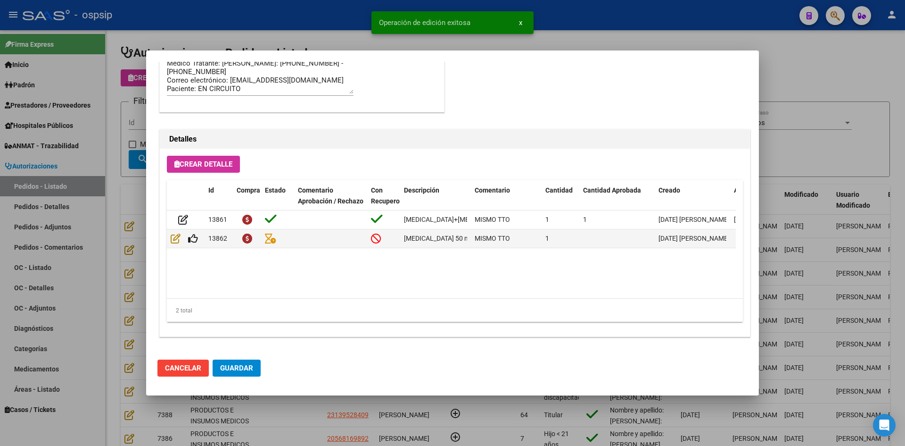
type input "[GEOGRAPHIC_DATA], [PERSON_NAME][GEOGRAPHIC_DATA], [GEOGRAPHIC_DATA] 3076"
click at [233, 369] on span "Guardar" at bounding box center [236, 368] width 33 height 8
click at [279, 418] on div at bounding box center [452, 223] width 905 height 446
